Goal: Task Accomplishment & Management: Manage account settings

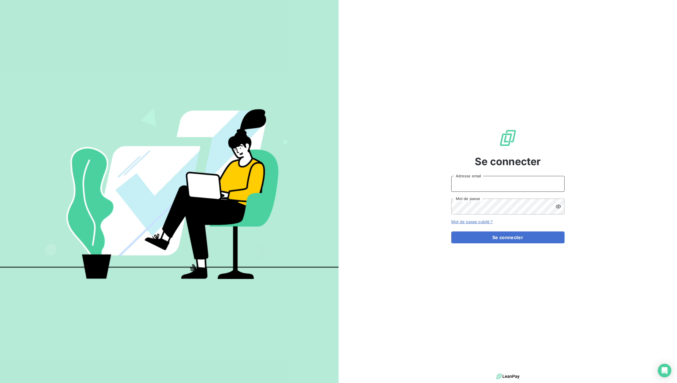
type input "[EMAIL_ADDRESS][DOMAIN_NAME]"
click at [523, 235] on button "Se connecter" at bounding box center [507, 237] width 113 height 12
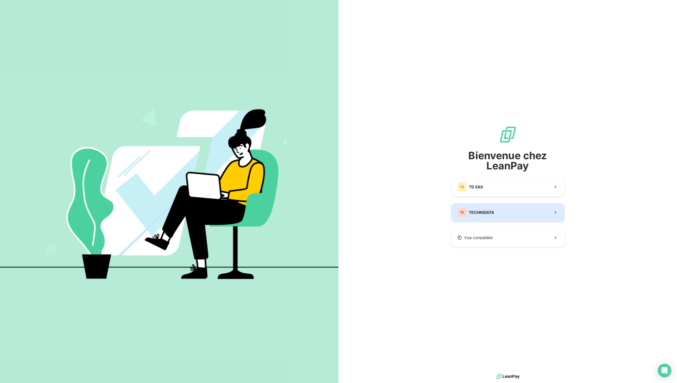
click at [494, 208] on div "TE TECHNIDATA" at bounding box center [476, 212] width 37 height 9
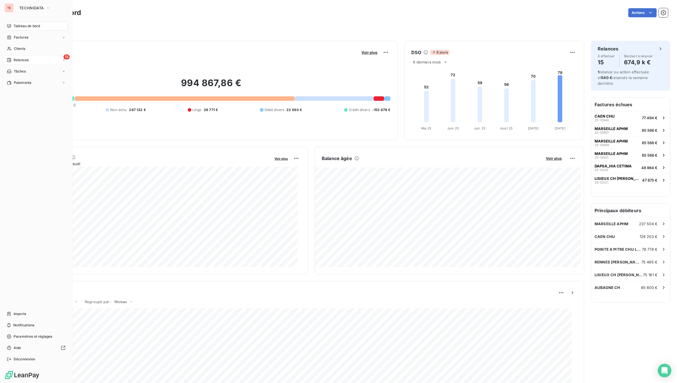
click at [24, 58] on span "Relances" at bounding box center [21, 60] width 15 height 5
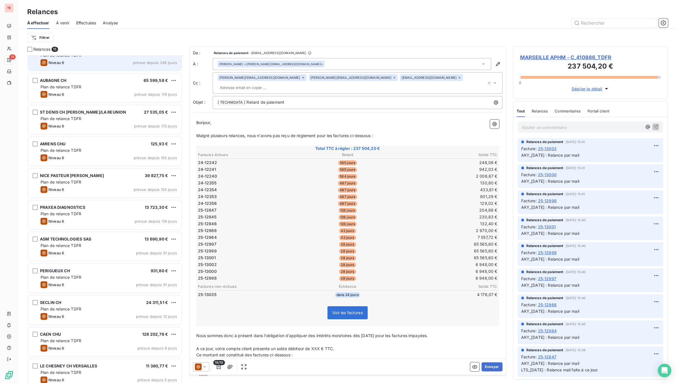
scroll to position [148, 0]
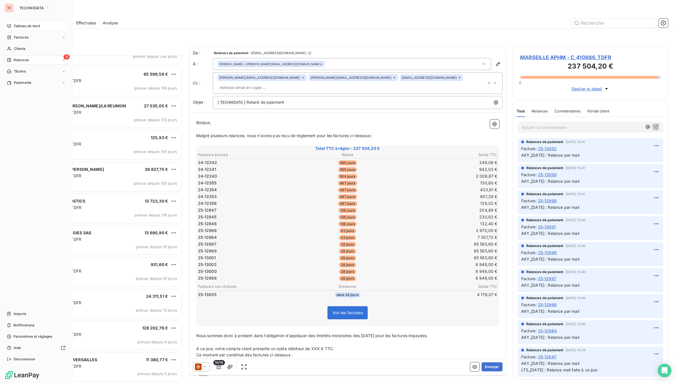
click at [22, 27] on span "Tableau de bord" at bounding box center [27, 26] width 26 height 5
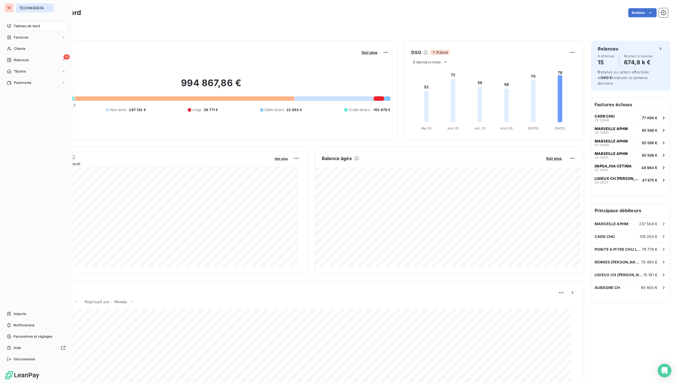
click at [38, 12] on button "TECHNIDATA" at bounding box center [35, 7] width 38 height 9
click at [42, 38] on span "TD SAS" at bounding box center [52, 37] width 50 height 6
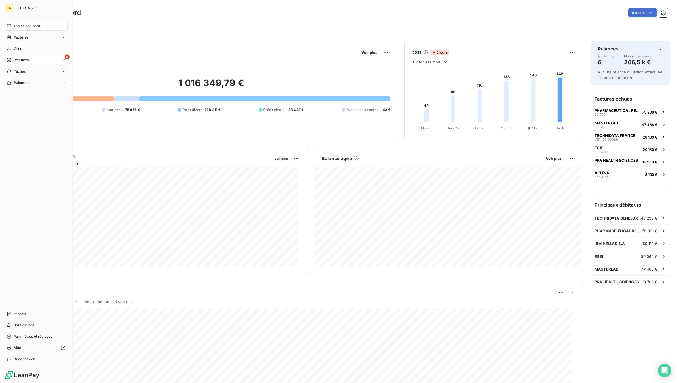
click at [24, 62] on span "Relances" at bounding box center [21, 60] width 15 height 5
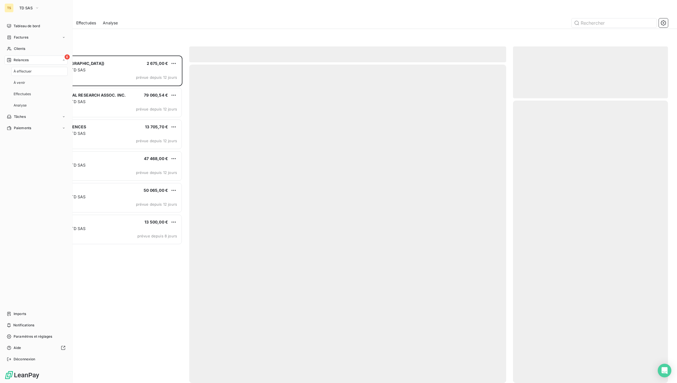
scroll to position [322, 150]
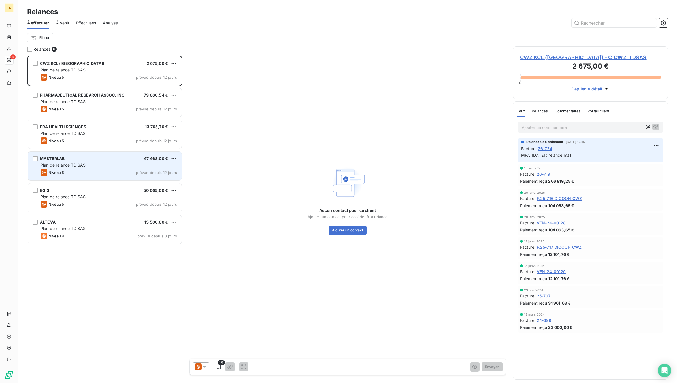
click at [71, 167] on span "Plan de relance TD SAS" at bounding box center [63, 165] width 45 height 5
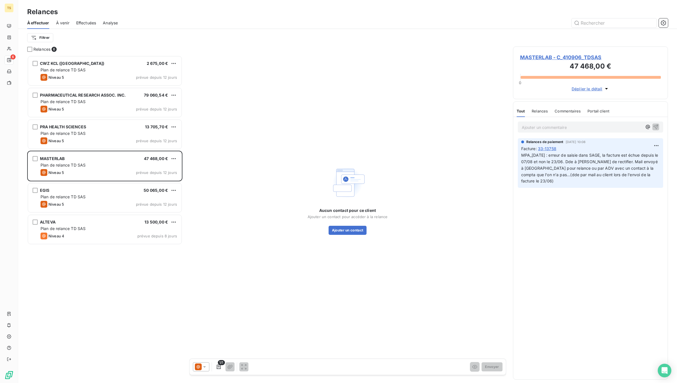
click at [553, 148] on span "33-13758" at bounding box center [547, 149] width 18 height 6
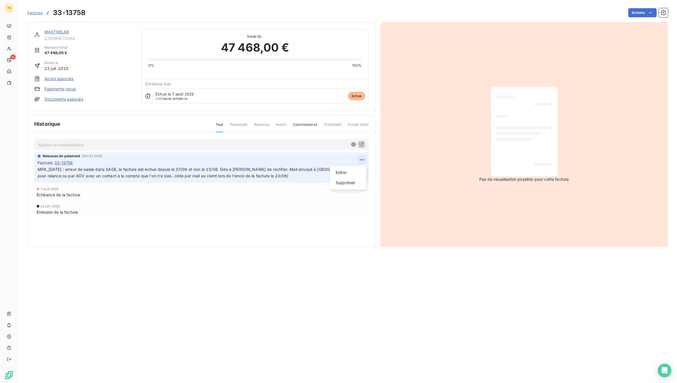
click at [362, 161] on html "TS 6 Factures 33-13758 Actions MASTERLAB C_410906_TDSAS Montant initial 47 468,…" at bounding box center [338, 191] width 677 height 383
click at [346, 172] on div "Editer" at bounding box center [348, 172] width 32 height 9
click at [38, 171] on span "MPA_[DATE] : erreur de saisie dans SAGE, la facture est échue depuis le 07/08 e…" at bounding box center [199, 172] width 322 height 11
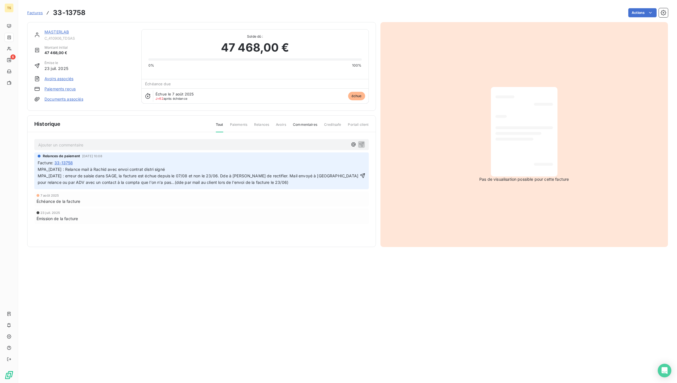
click at [158, 171] on span "MPA_[DATE] : Relance mail à Rachid avec envoi contrat distri signé MPA_[DATE] :…" at bounding box center [199, 176] width 322 height 18
click at [176, 171] on p "MPA_[DATE] : Relance mail à Rachid avec envoi contrat distrib signé MPA_[DATE] …" at bounding box center [198, 176] width 321 height 20
click at [363, 176] on icon "button" at bounding box center [362, 175] width 5 height 5
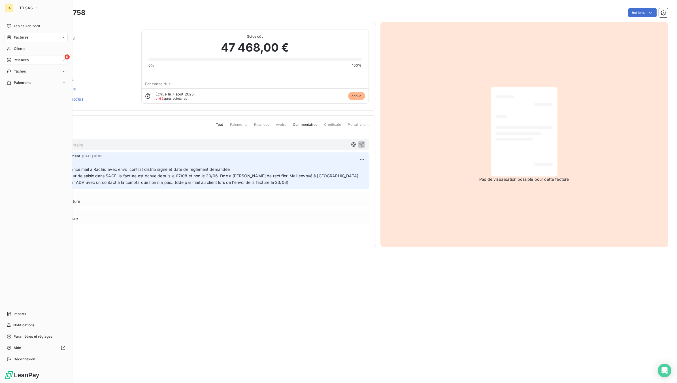
click at [22, 62] on span "Relances" at bounding box center [21, 60] width 15 height 5
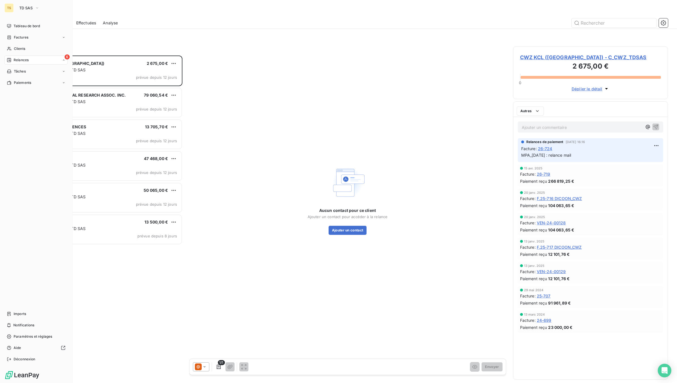
scroll to position [322, 150]
